Goal: Navigation & Orientation: Find specific page/section

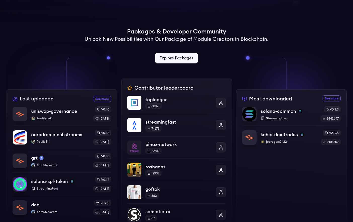
scroll to position [167, 0]
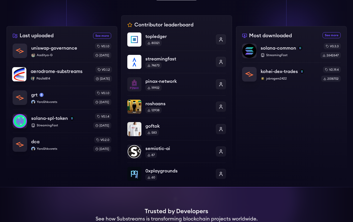
click at [73, 79] on p "PaulieB14" at bounding box center [60, 79] width 59 height 4
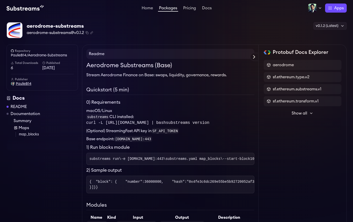
click at [23, 84] on span "PaulieB14" at bounding box center [24, 83] width 16 height 5
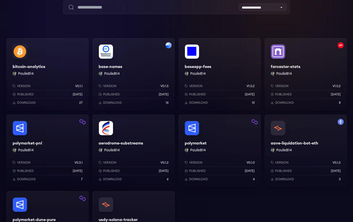
scroll to position [22, 0]
